Goal: Task Accomplishment & Management: Use online tool/utility

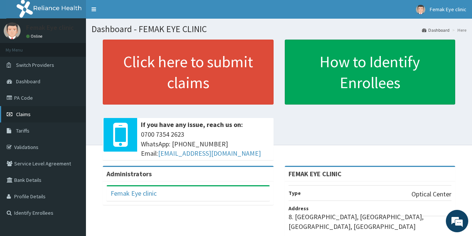
click at [24, 113] on span "Claims" at bounding box center [23, 114] width 15 height 7
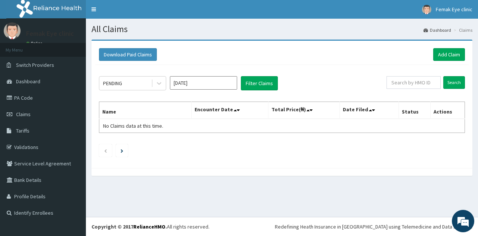
click at [24, 113] on span "Claims" at bounding box center [23, 114] width 15 height 7
click at [160, 83] on icon at bounding box center [159, 84] width 4 height 3
click at [172, 59] on div "Download Paid Claims Add Claim" at bounding box center [282, 54] width 366 height 13
click at [22, 98] on link "PA Code" at bounding box center [43, 98] width 86 height 16
